Goal: Task Accomplishment & Management: Use online tool/utility

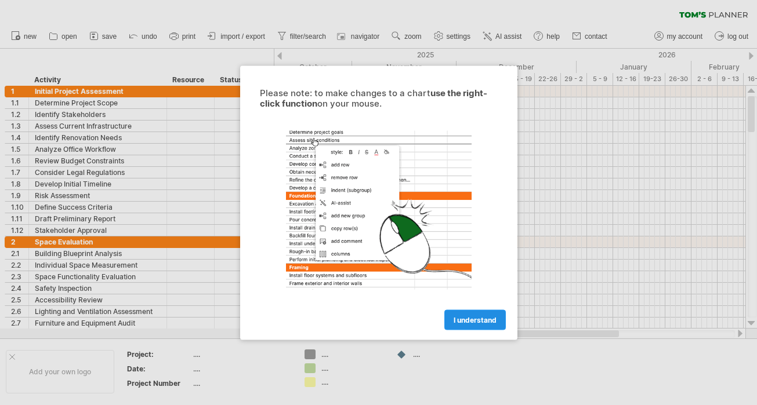
click at [473, 324] on link "I understand" at bounding box center [474, 320] width 61 height 20
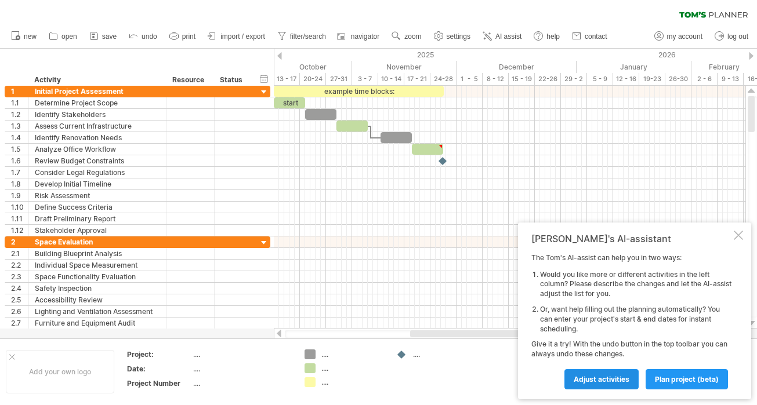
click at [598, 380] on span "Adjust activities" at bounding box center [602, 379] width 56 height 9
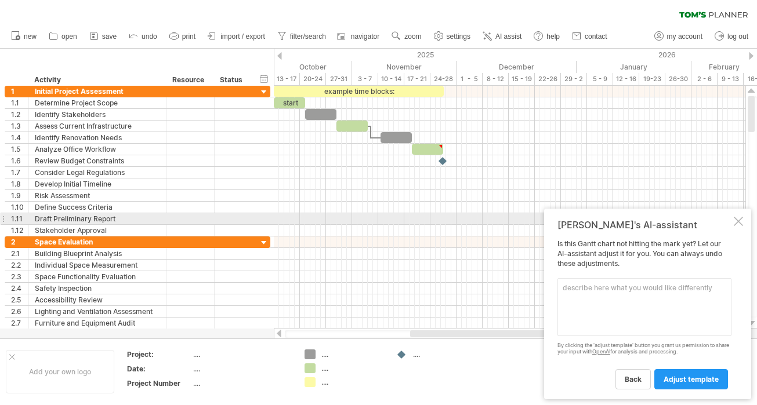
click at [735, 224] on div at bounding box center [738, 221] width 9 height 9
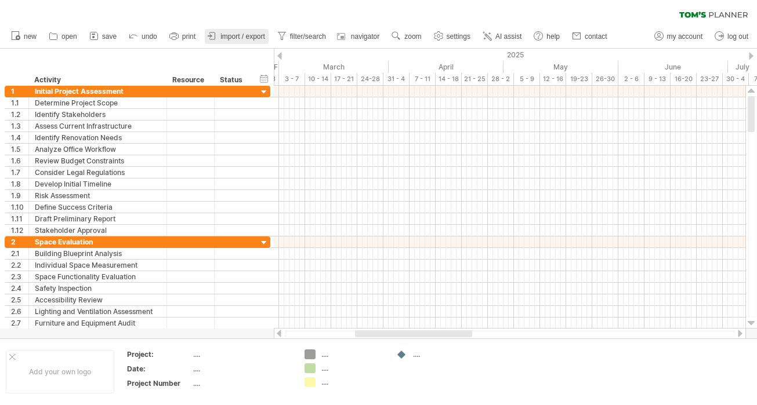
click at [241, 36] on span "import / export" at bounding box center [242, 36] width 45 height 8
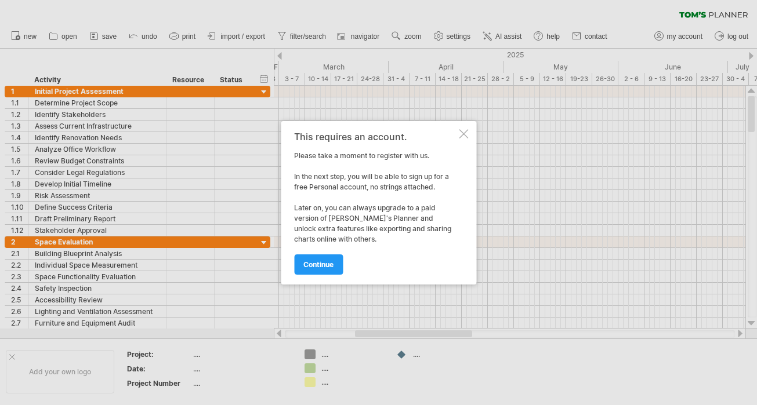
click at [463, 130] on div at bounding box center [463, 133] width 9 height 9
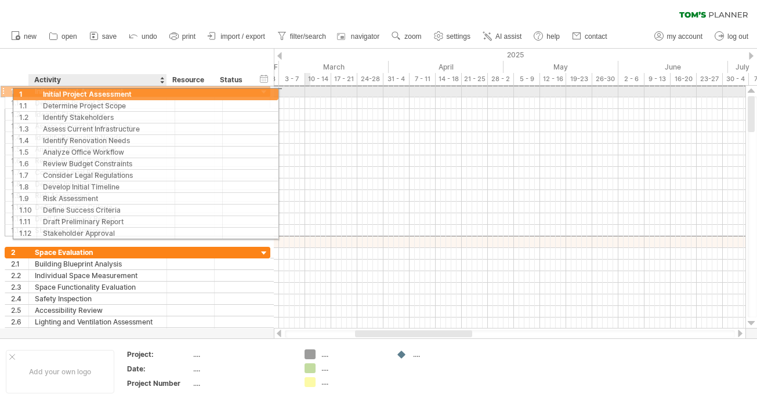
drag, startPoint x: 150, startPoint y: 92, endPoint x: 161, endPoint y: 92, distance: 11.6
click at [161, 92] on div "**********" at bounding box center [98, 91] width 138 height 11
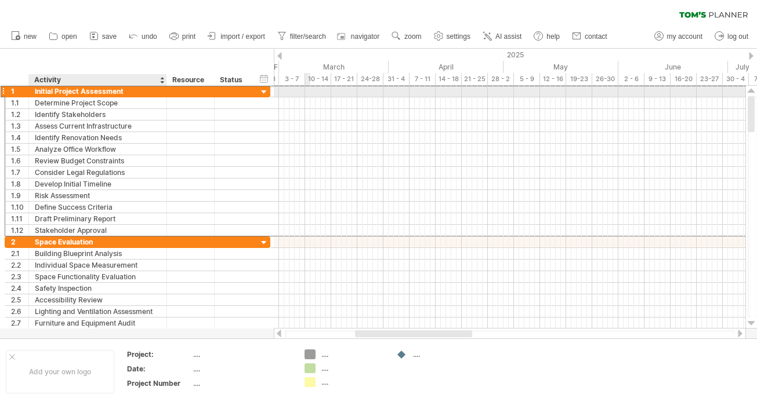
click at [161, 92] on div "**********" at bounding box center [98, 91] width 138 height 11
click at [317, 93] on div at bounding box center [509, 92] width 471 height 12
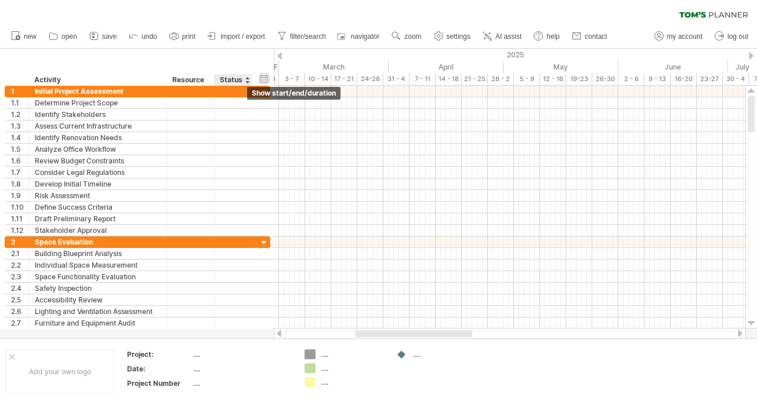
click at [263, 79] on div "hide start/end/duration show start/end/duration" at bounding box center [264, 78] width 11 height 12
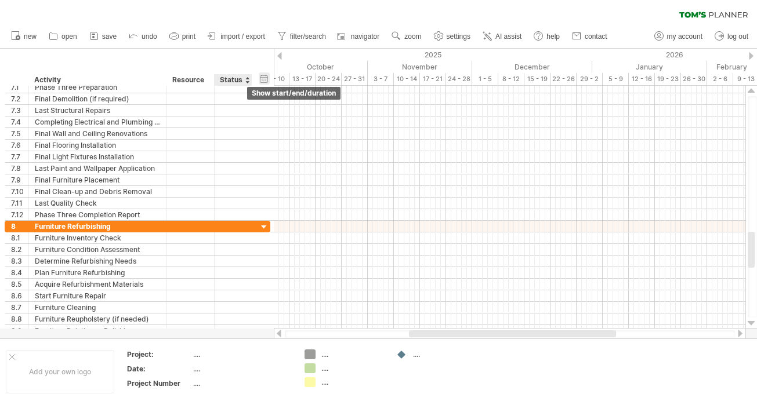
click at [264, 80] on div "hide start/end/duration show start/end/duration" at bounding box center [264, 78] width 11 height 12
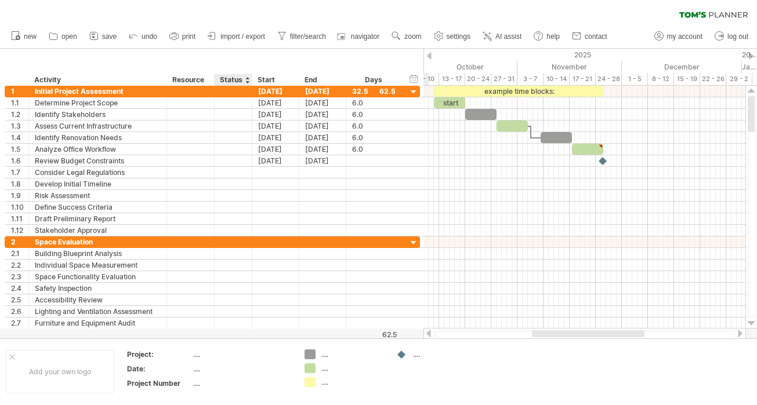
click at [245, 77] on div at bounding box center [247, 80] width 5 height 12
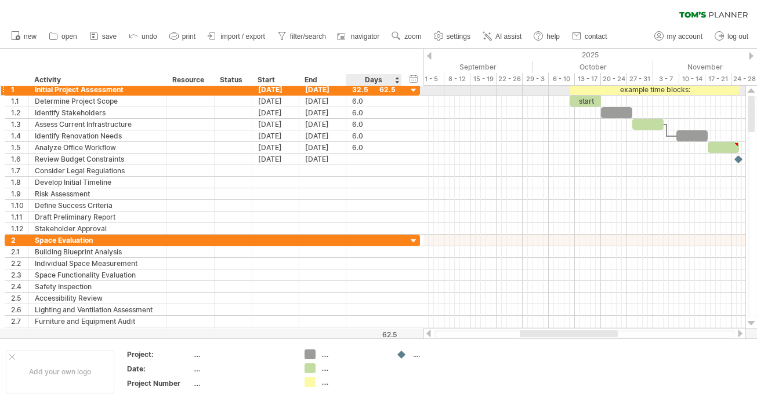
click at [412, 90] on div at bounding box center [413, 90] width 11 height 11
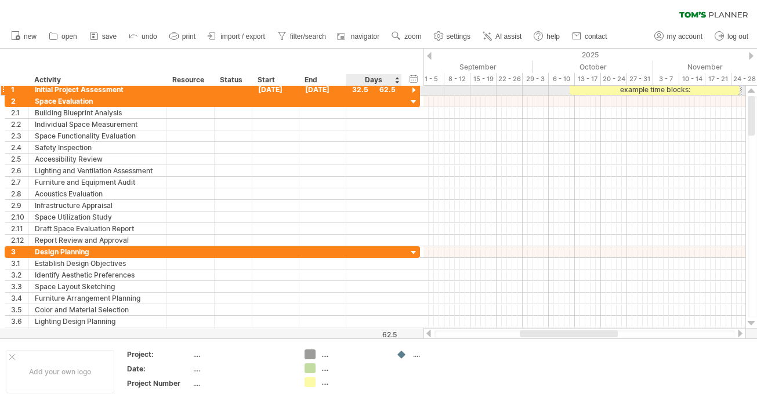
click at [412, 90] on div at bounding box center [413, 90] width 11 height 11
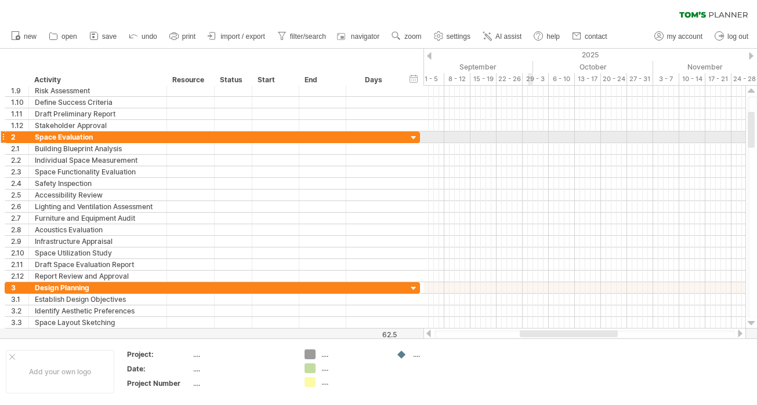
click at [529, 143] on div at bounding box center [584, 149] width 322 height 12
